Goal: Information Seeking & Learning: Learn about a topic

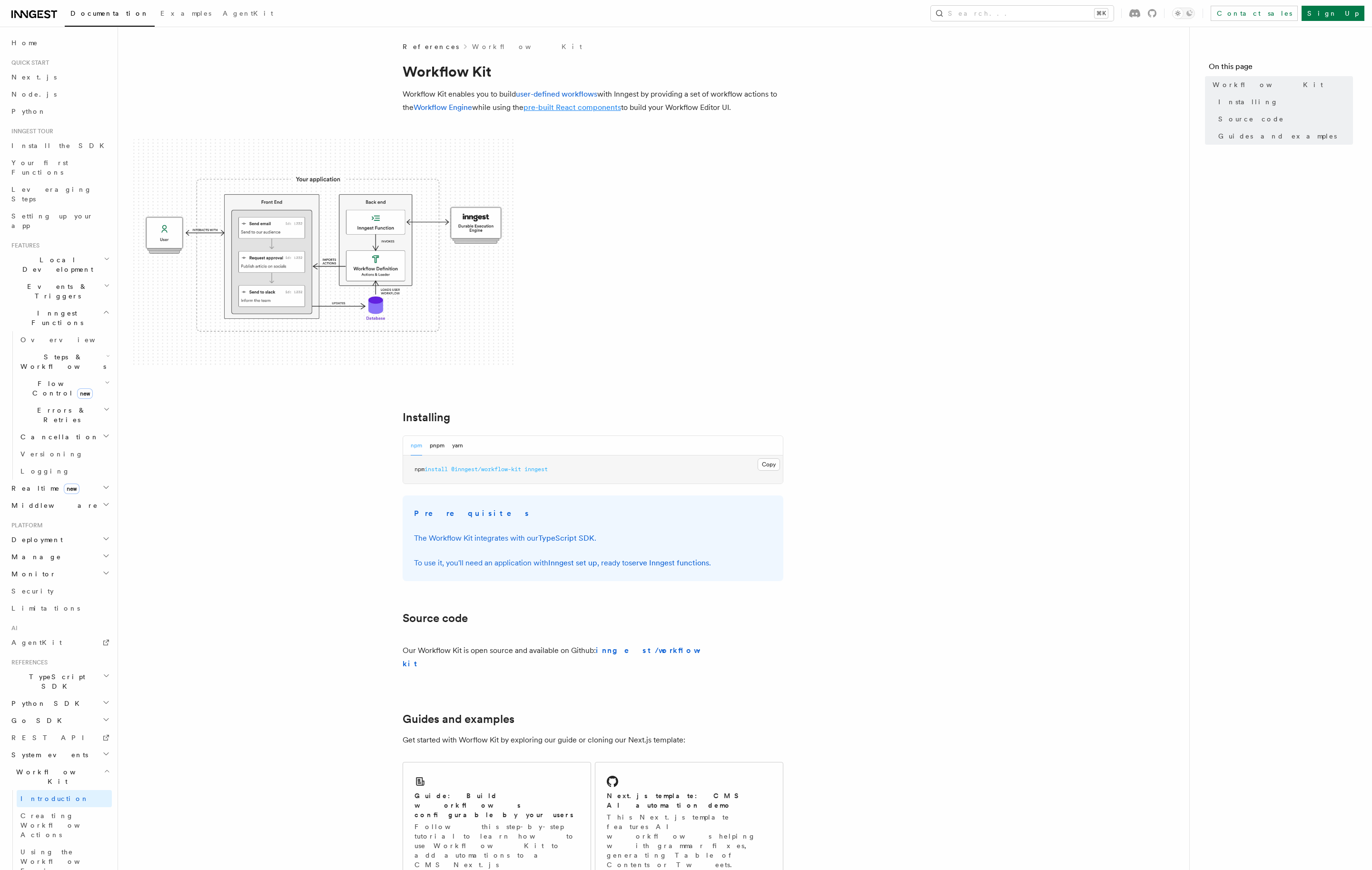
click at [579, 107] on link "pre-built React components" at bounding box center [572, 108] width 98 height 9
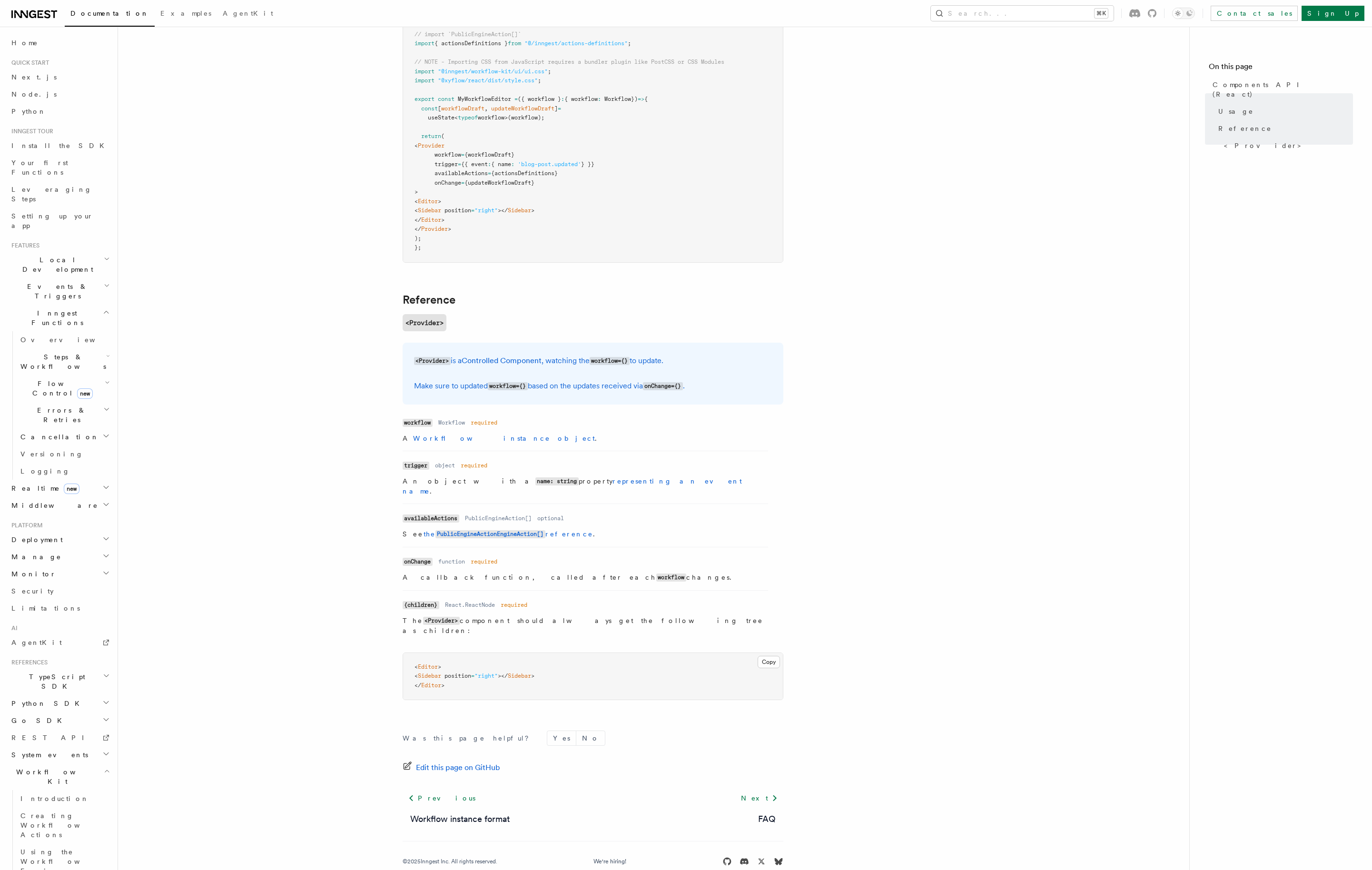
scroll to position [1, 0]
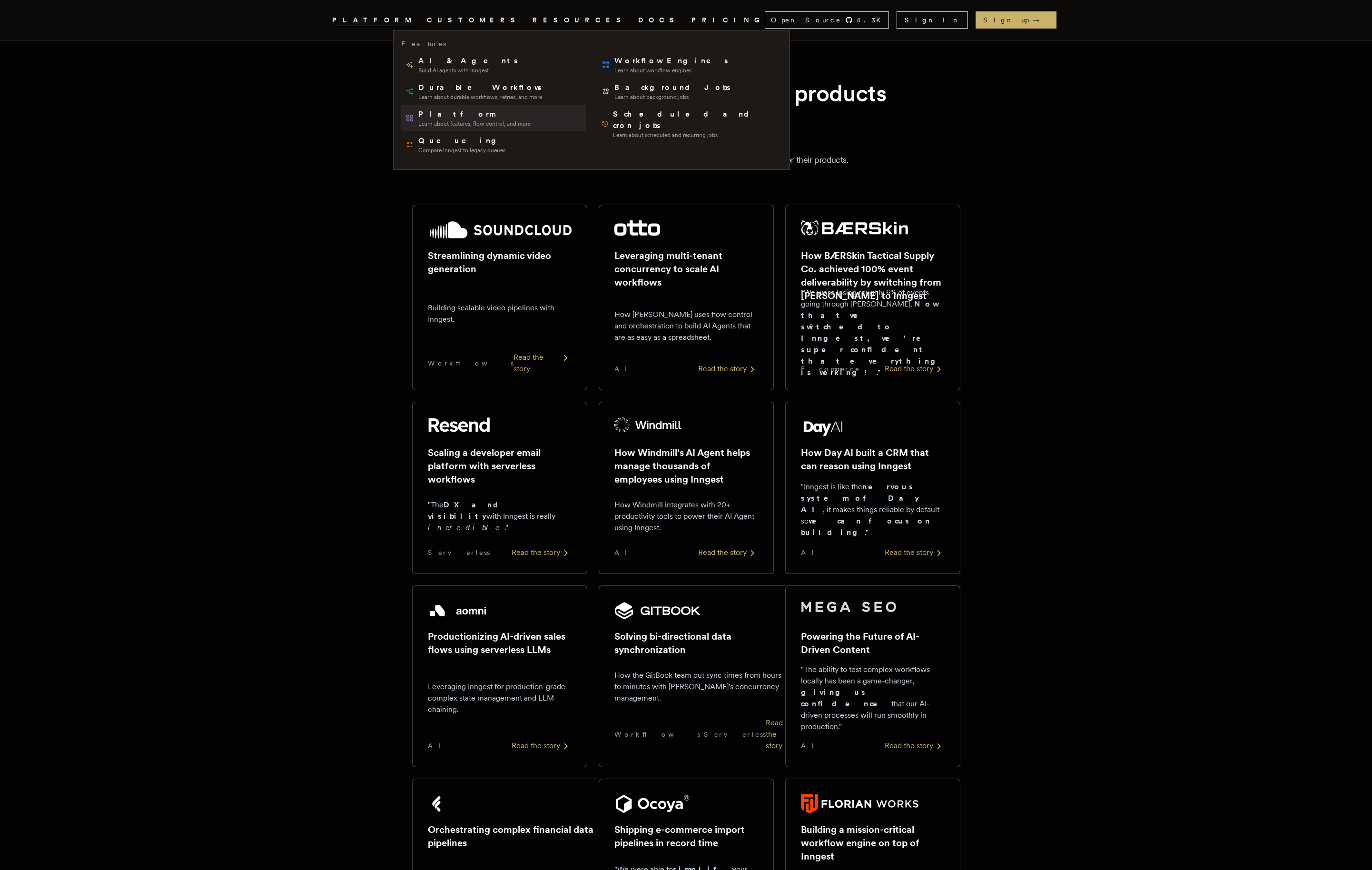
click at [481, 126] on span "Learn about features, flow control, and more" at bounding box center [474, 123] width 112 height 7
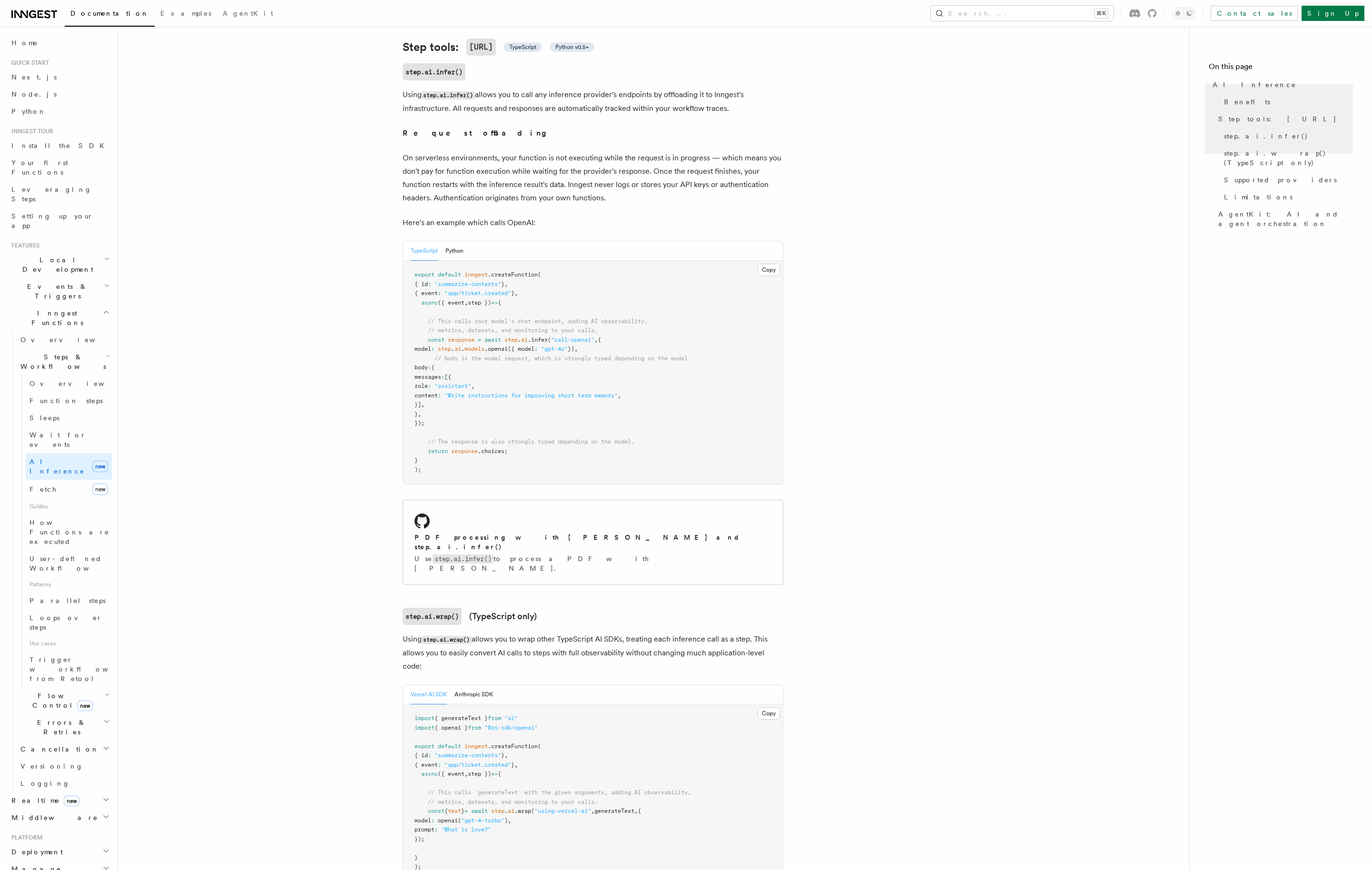
scroll to position [416, 0]
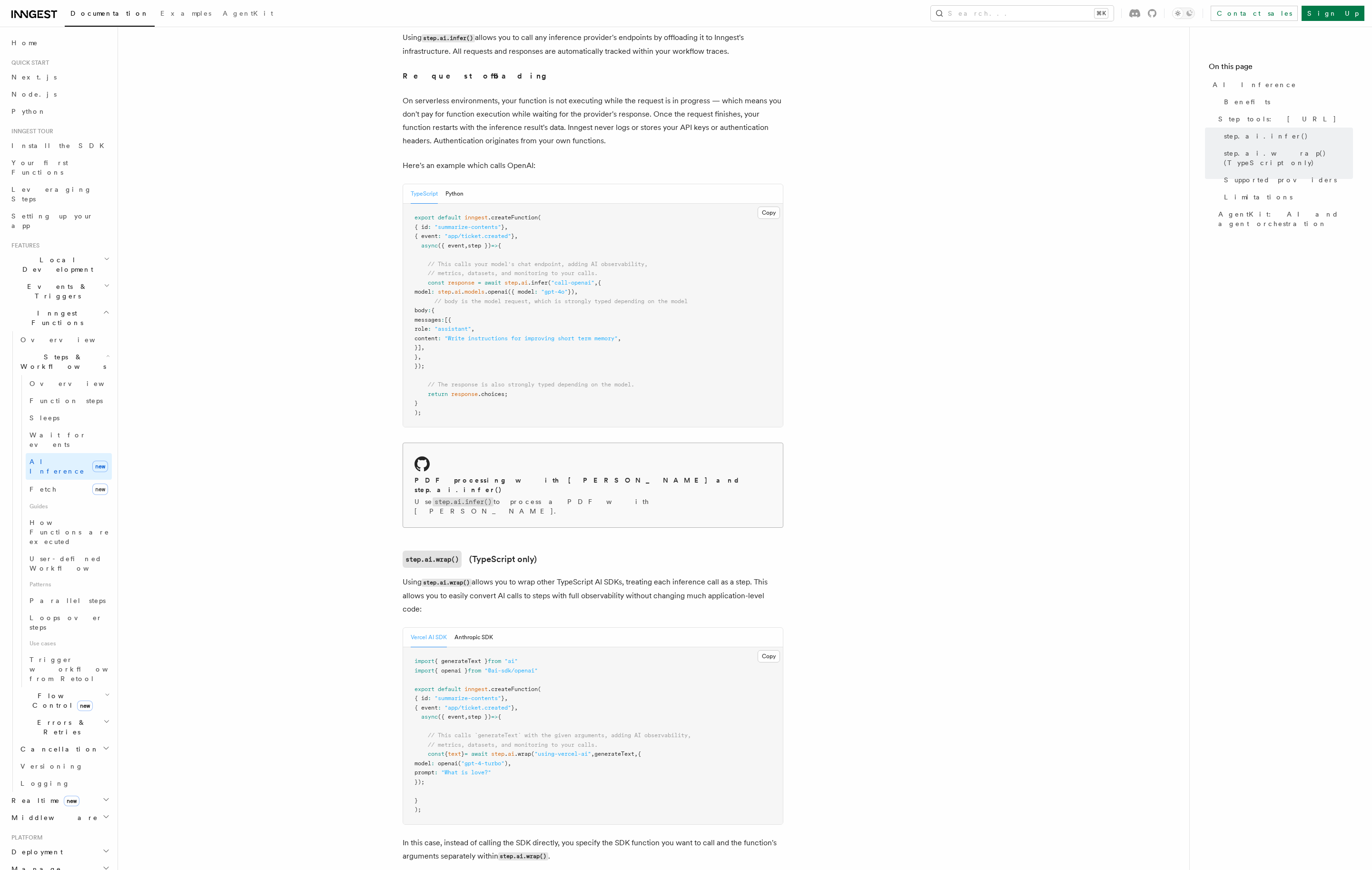
click at [472, 459] on div "PDF processing with Claude Sonnet and step.ai.infer() Use step.ai.infer() to pr…" at bounding box center [593, 485] width 380 height 84
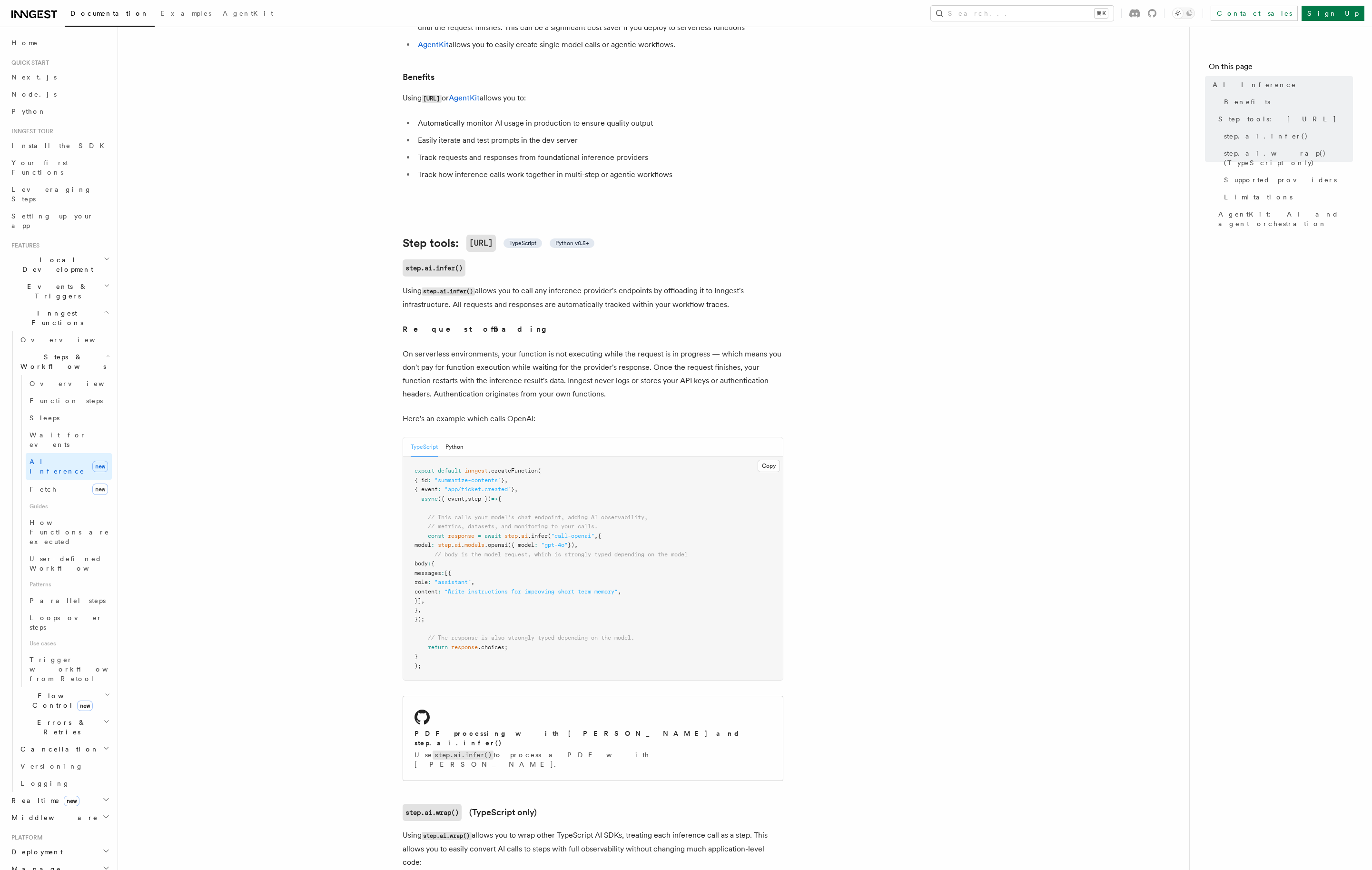
scroll to position [174, 0]
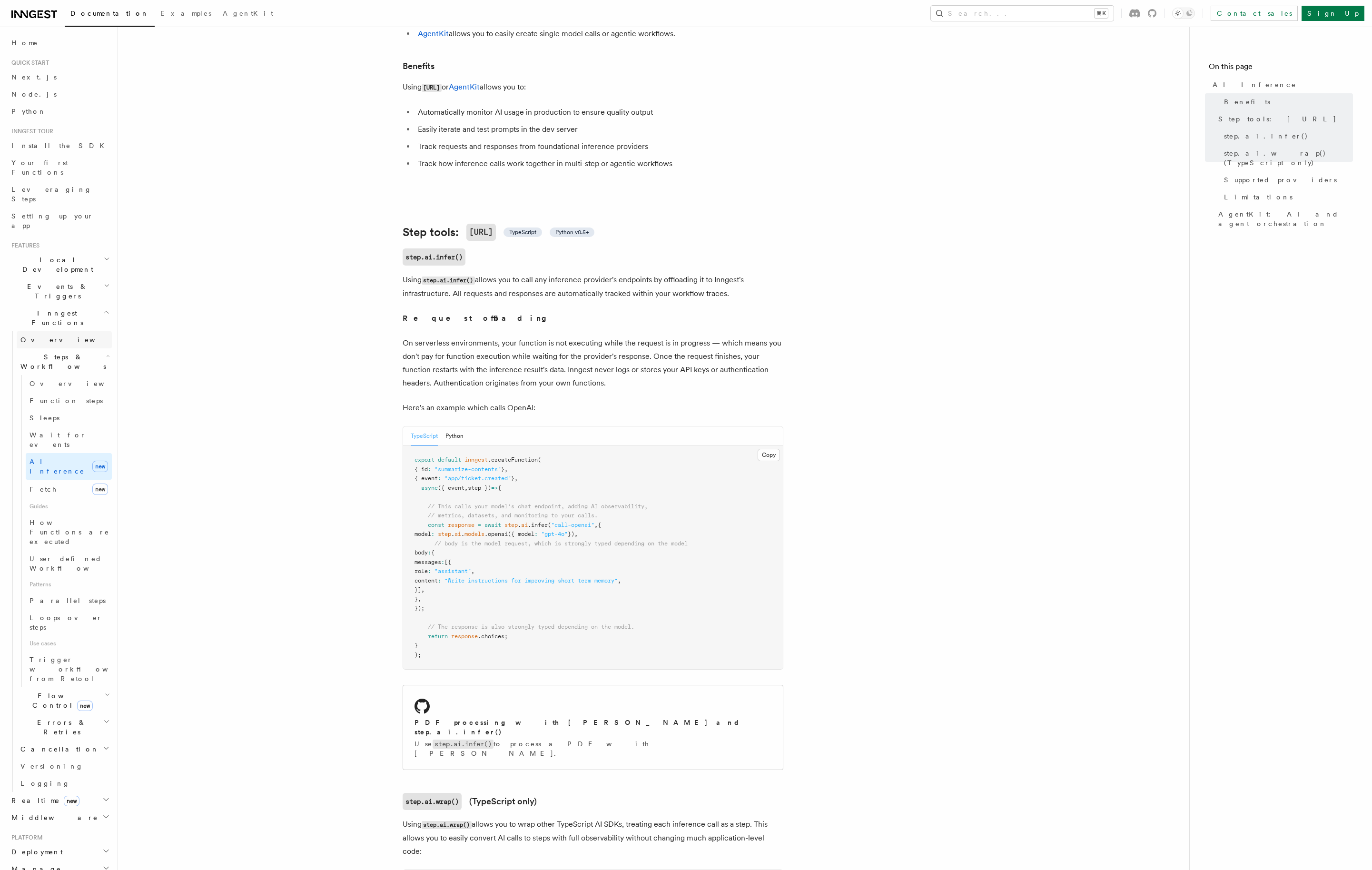
click at [57, 331] on link "Overview" at bounding box center [64, 340] width 95 height 17
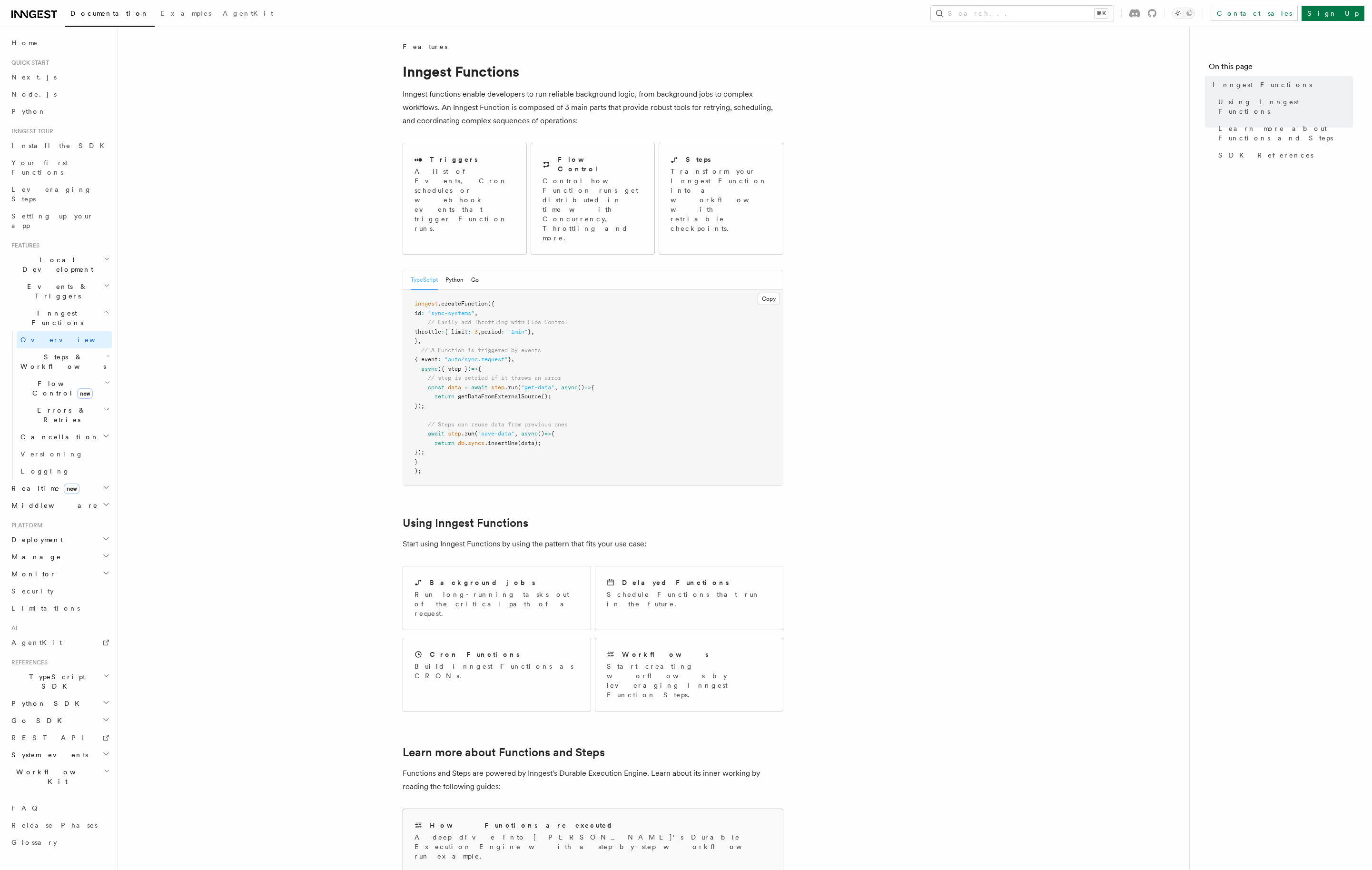
click at [505, 820] on h2 "How Functions are executed" at bounding box center [521, 825] width 184 height 9
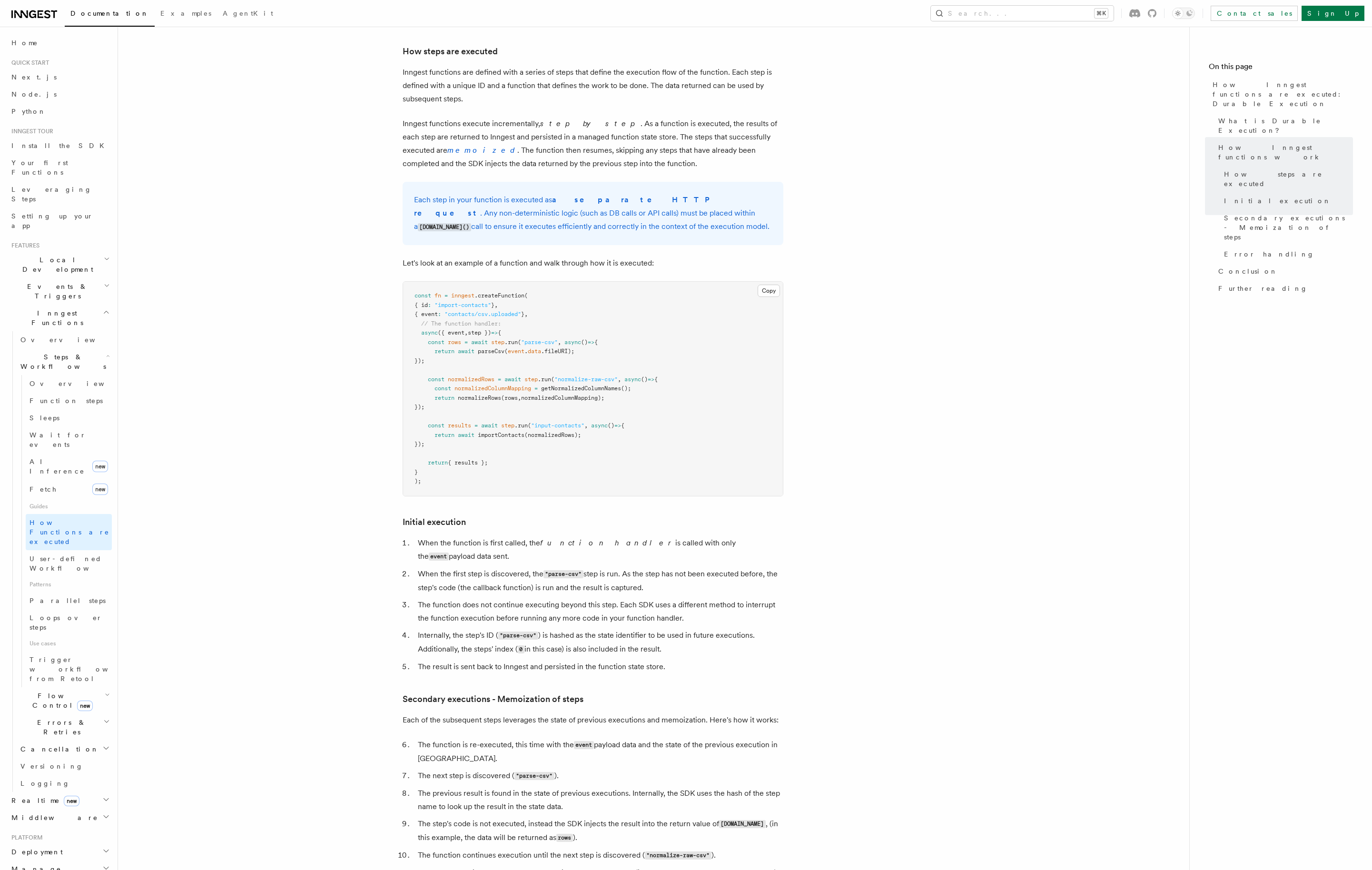
scroll to position [703, 0]
